Goal: Find contact information: Find contact information

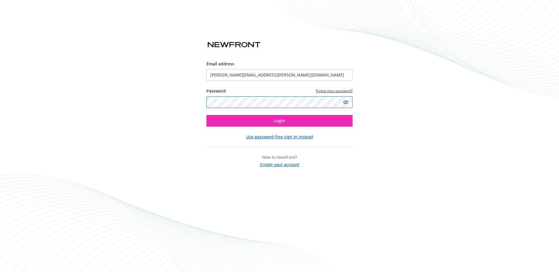
click at [206, 115] on button "Login" at bounding box center [279, 121] width 146 height 12
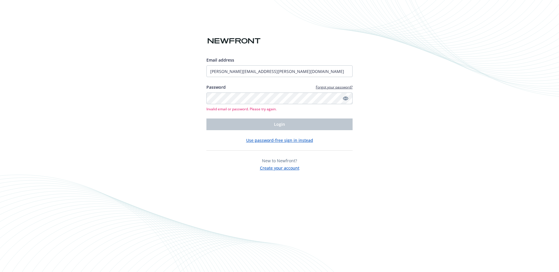
click at [344, 98] on icon "Show password" at bounding box center [345, 98] width 5 height 5
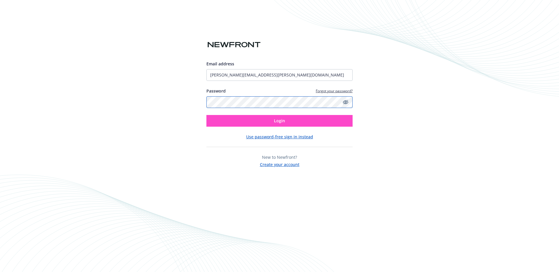
click at [206, 115] on button "Login" at bounding box center [279, 121] width 146 height 12
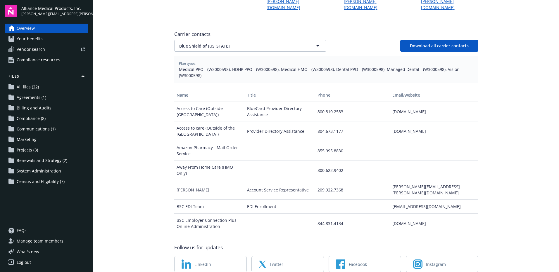
scroll to position [205, 0]
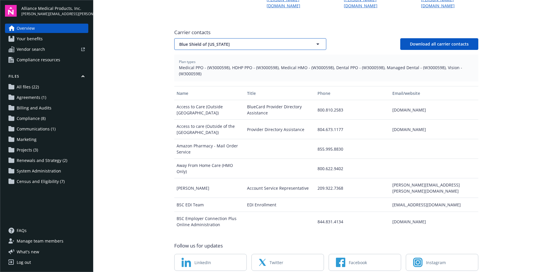
click at [301, 38] on button "Blue Shield of [US_STATE]" at bounding box center [250, 44] width 152 height 12
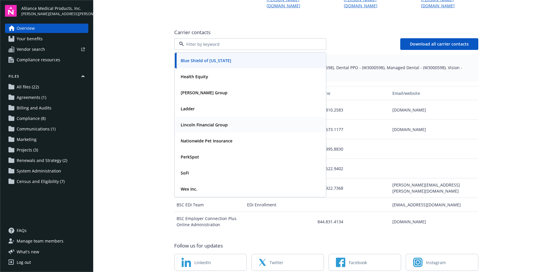
click at [233, 121] on div "Lincoln Financial Group" at bounding box center [250, 125] width 144 height 8
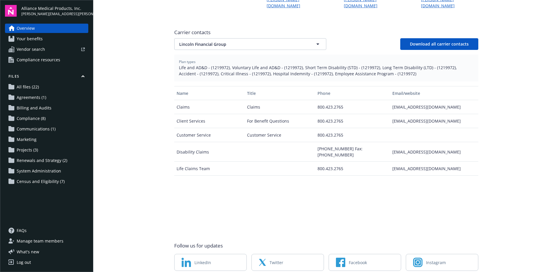
click at [468, 162] on div "lifeclaims@lfg.com" at bounding box center [434, 169] width 88 height 14
click at [273, 173] on div "Name Title Phone Email/website Claims Claims 800.423.2765 claims@lfg.com Client…" at bounding box center [326, 158] width 304 height 145
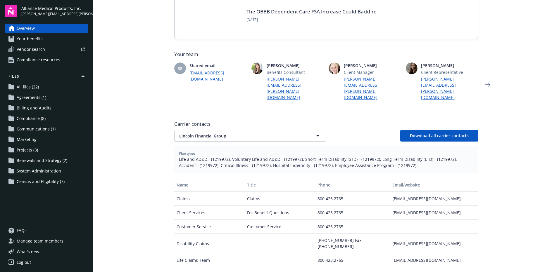
scroll to position [94, 0]
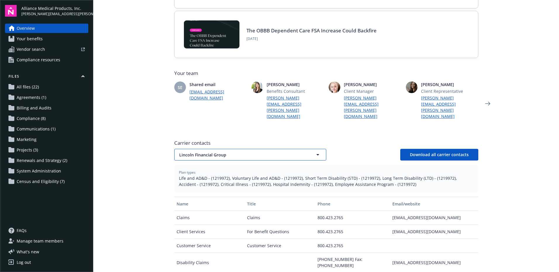
click at [307, 149] on button "Lincoln Financial Group" at bounding box center [250, 155] width 152 height 12
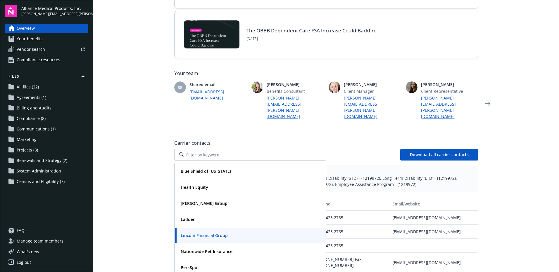
click at [338, 149] on div "Blue Shield of California Health Equity Holman Group Ladder Lincoln Financial G…" at bounding box center [326, 155] width 304 height 12
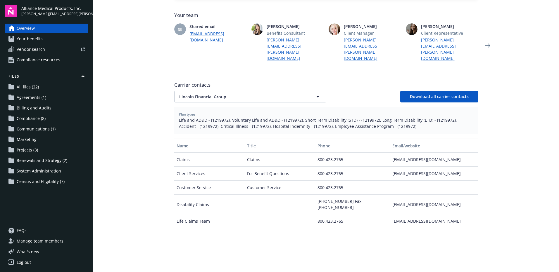
scroll to position [152, 0]
click at [128, 83] on main "Welcome to Navigator , Candice Newfront news View all news COBRA High Five Part…" at bounding box center [326, 136] width 466 height 272
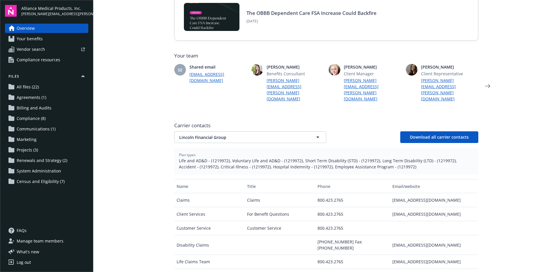
scroll to position [146, 0]
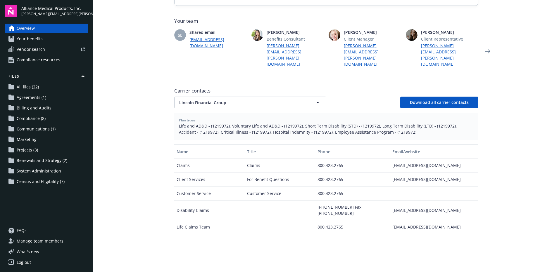
click at [154, 166] on main "Welcome to Navigator , Candice Newfront news View all news COBRA High Five Part…" at bounding box center [326, 136] width 466 height 272
